Goal: Transaction & Acquisition: Purchase product/service

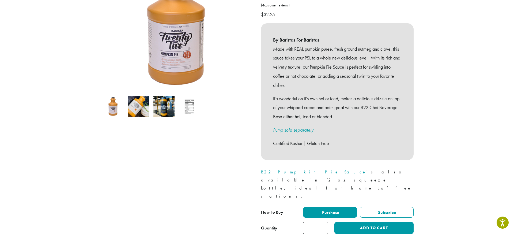
scroll to position [108, 0]
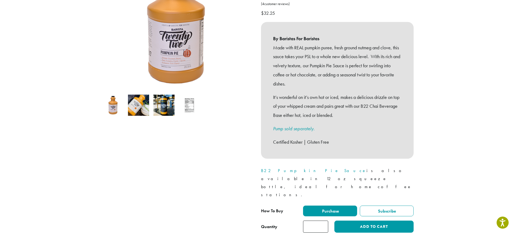
click at [268, 166] on p "B22 Pumpkin Pie Sauce is also available in 12 oz squeeze bottle, ideal for home…" at bounding box center [337, 182] width 153 height 32
click at [271, 168] on link "B22 Pumpkin Pie Sauce" at bounding box center [313, 171] width 105 height 6
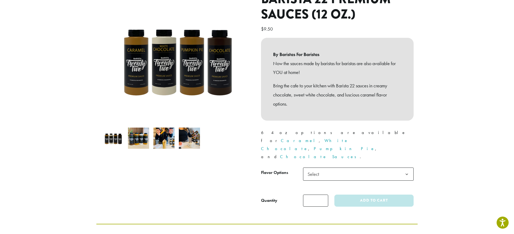
scroll to position [77, 0]
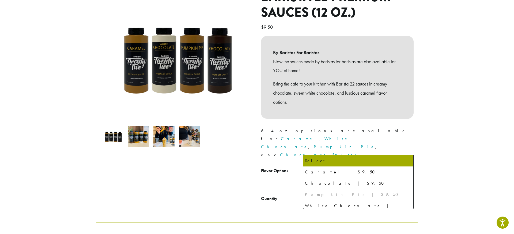
click at [314, 167] on span "Select" at bounding box center [314, 172] width 19 height 10
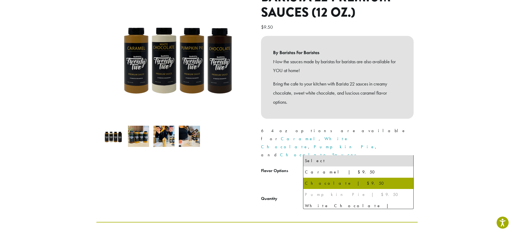
click at [333, 194] on div "Pumpkin Pie | $9.50" at bounding box center [358, 194] width 107 height 8
click at [274, 165] on th "Flavor Options" at bounding box center [282, 176] width 42 height 23
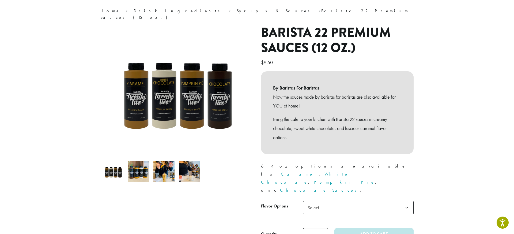
scroll to position [0, 0]
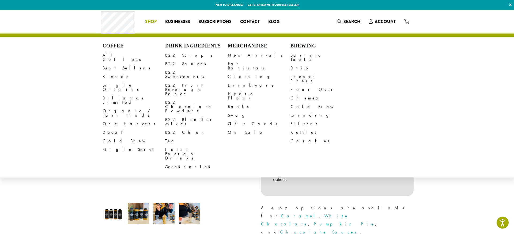
click at [148, 21] on span "Shop" at bounding box center [151, 21] width 12 height 7
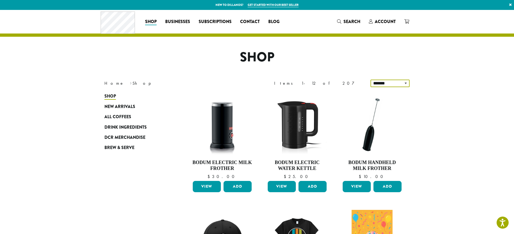
click at [398, 83] on select "**********" at bounding box center [389, 82] width 39 height 7
select select "*********"
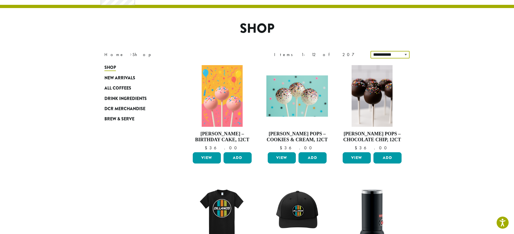
scroll to position [33, 0]
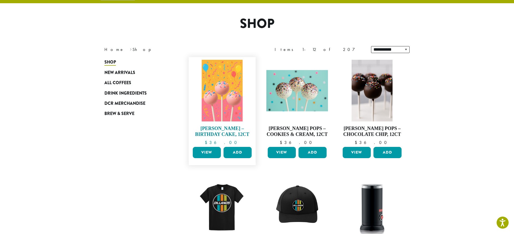
click at [234, 104] on img at bounding box center [221, 91] width 41 height 62
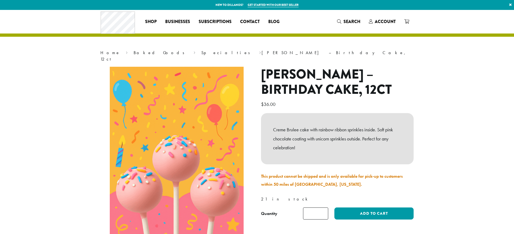
drag, startPoint x: 0, startPoint y: 0, endPoint x: 206, endPoint y: 155, distance: 258.0
click at [206, 155] on img at bounding box center [153, 172] width 274 height 411
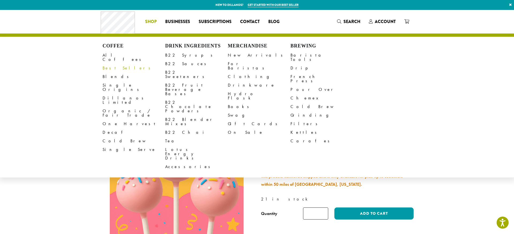
click at [114, 64] on link "Best Sellers" at bounding box center [133, 68] width 63 height 9
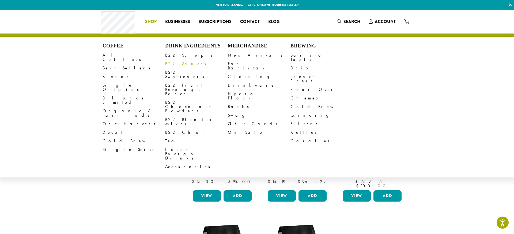
click at [173, 63] on link "B22 Sauces" at bounding box center [196, 63] width 63 height 9
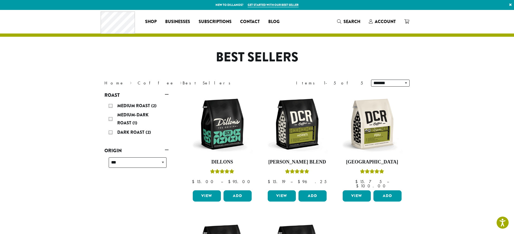
scroll to position [0, 0]
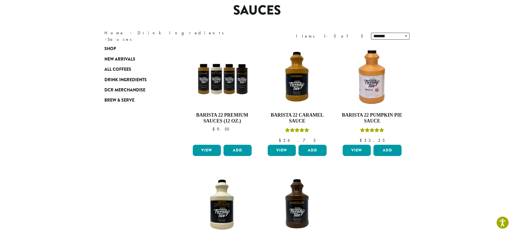
scroll to position [45, 0]
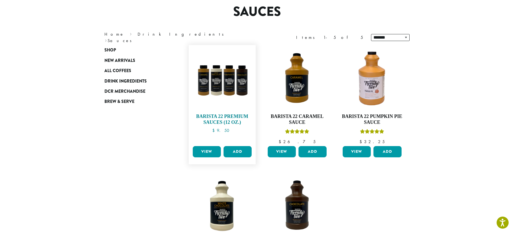
click at [225, 78] on img at bounding box center [222, 79] width 62 height 62
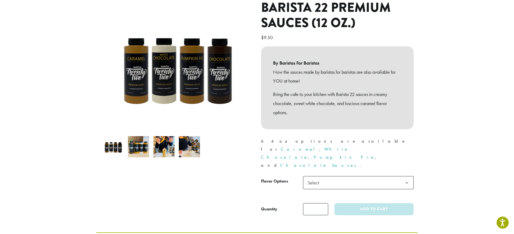
scroll to position [68, 0]
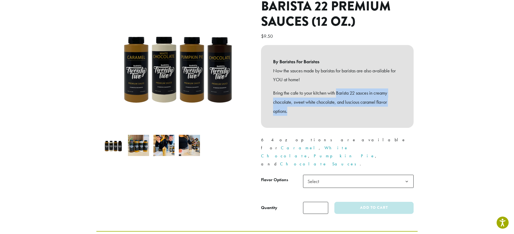
drag, startPoint x: 337, startPoint y: 86, endPoint x: 336, endPoint y: 102, distance: 15.5
click at [336, 102] on p "Bring the cafe to your kitchen with Barista 22 sauces in creamy chocolate, swee…" at bounding box center [337, 101] width 128 height 27
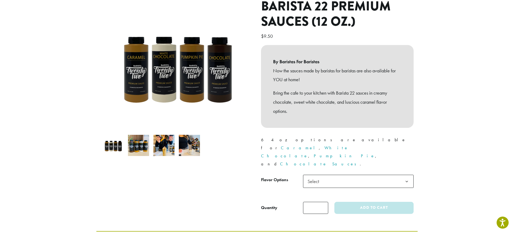
click at [365, 153] on link "Pumpkin Pie" at bounding box center [344, 156] width 61 height 6
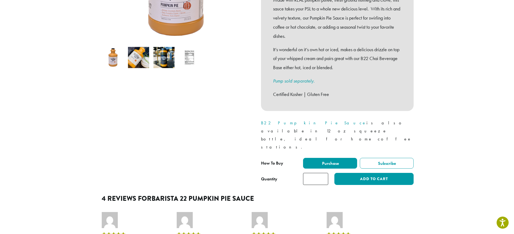
scroll to position [156, 0]
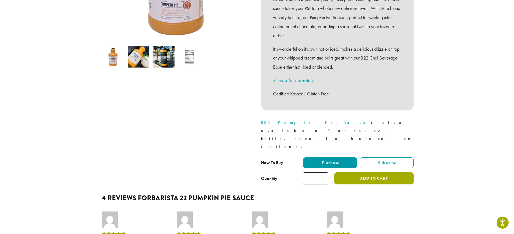
click at [356, 172] on button "Add to cart" at bounding box center [373, 178] width 79 height 12
click at [303, 77] on link "Pump sold separately." at bounding box center [293, 80] width 41 height 6
click at [297, 77] on link "Pump sold separately." at bounding box center [293, 80] width 41 height 6
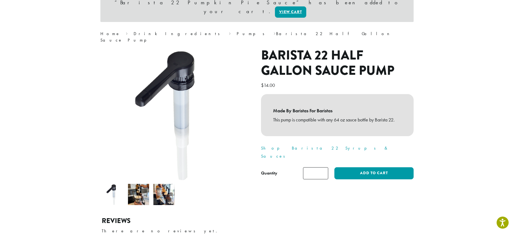
scroll to position [56, 0]
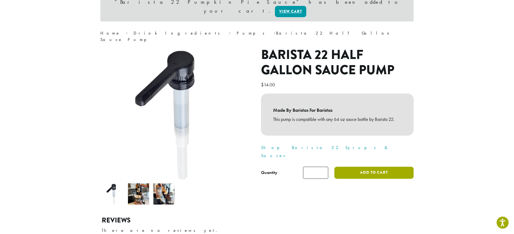
drag, startPoint x: 378, startPoint y: 154, endPoint x: 391, endPoint y: 137, distance: 21.3
click at [378, 166] on button "Add to cart" at bounding box center [373, 172] width 79 height 12
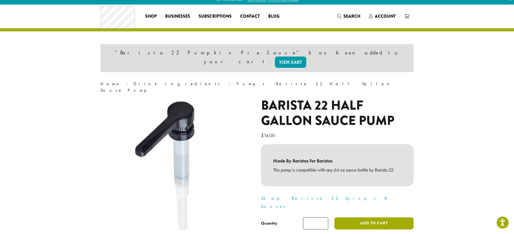
scroll to position [4, 0]
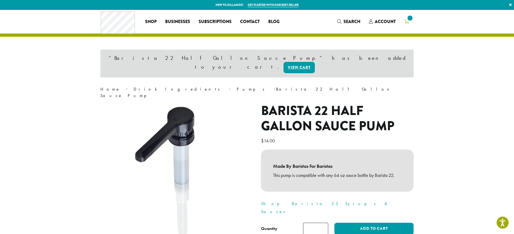
click at [406, 21] on icon at bounding box center [406, 21] width 5 height 4
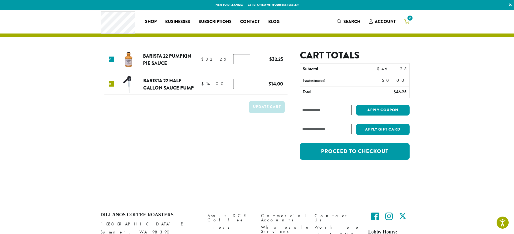
click at [112, 84] on link "×" at bounding box center [111, 83] width 5 height 5
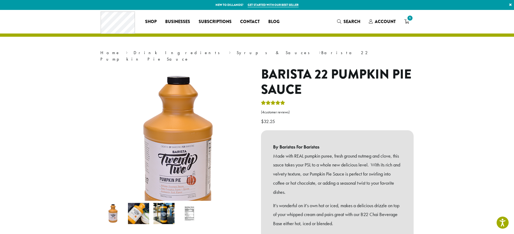
scroll to position [454, 0]
